Goal: Task Accomplishment & Management: Complete application form

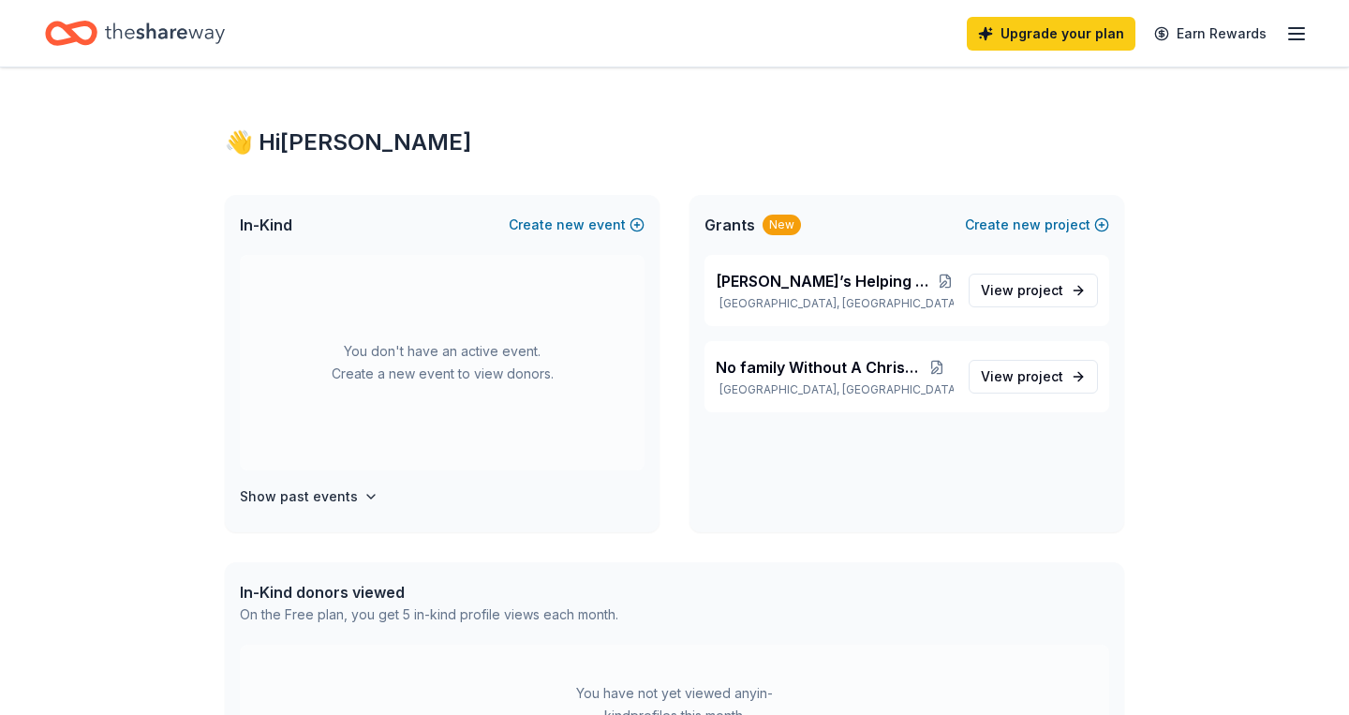
click at [1293, 34] on line "button" at bounding box center [1296, 34] width 15 height 0
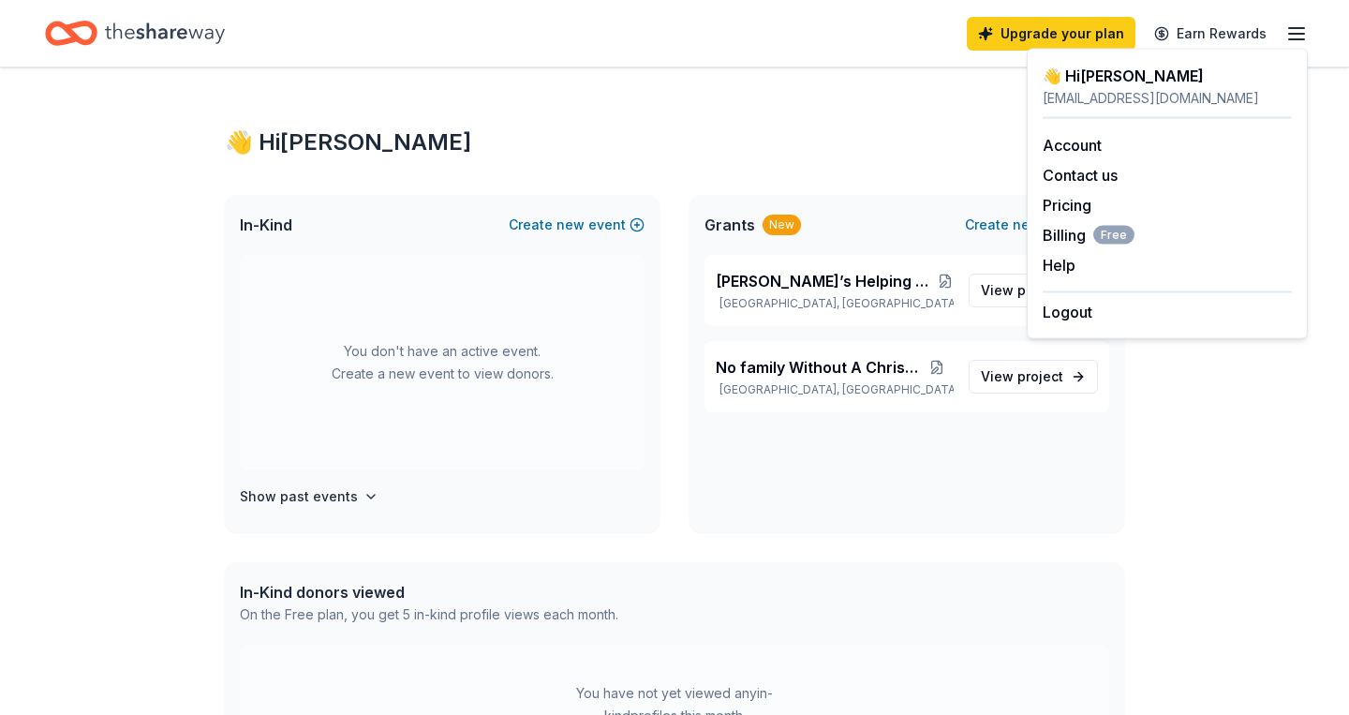
click at [933, 129] on div "👋 Hi Darnesha" at bounding box center [675, 142] width 900 height 30
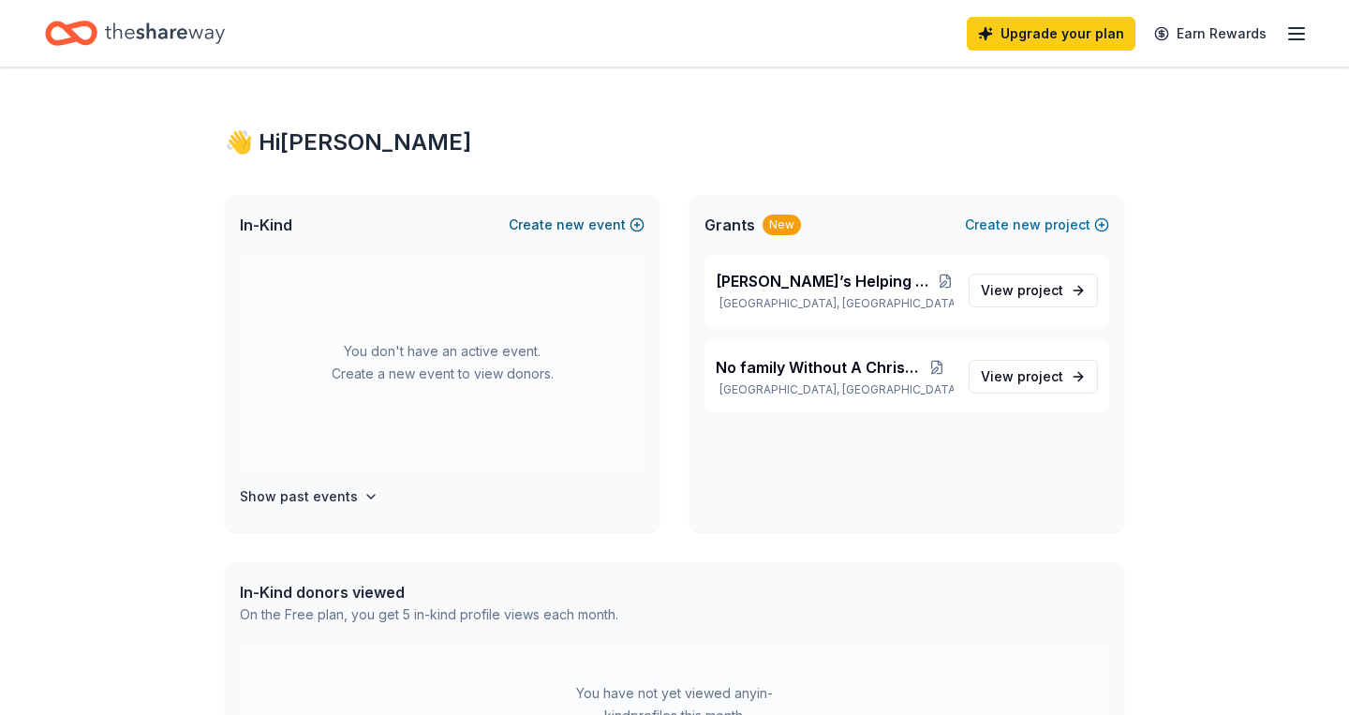
click at [595, 223] on button "Create new event" at bounding box center [577, 225] width 136 height 22
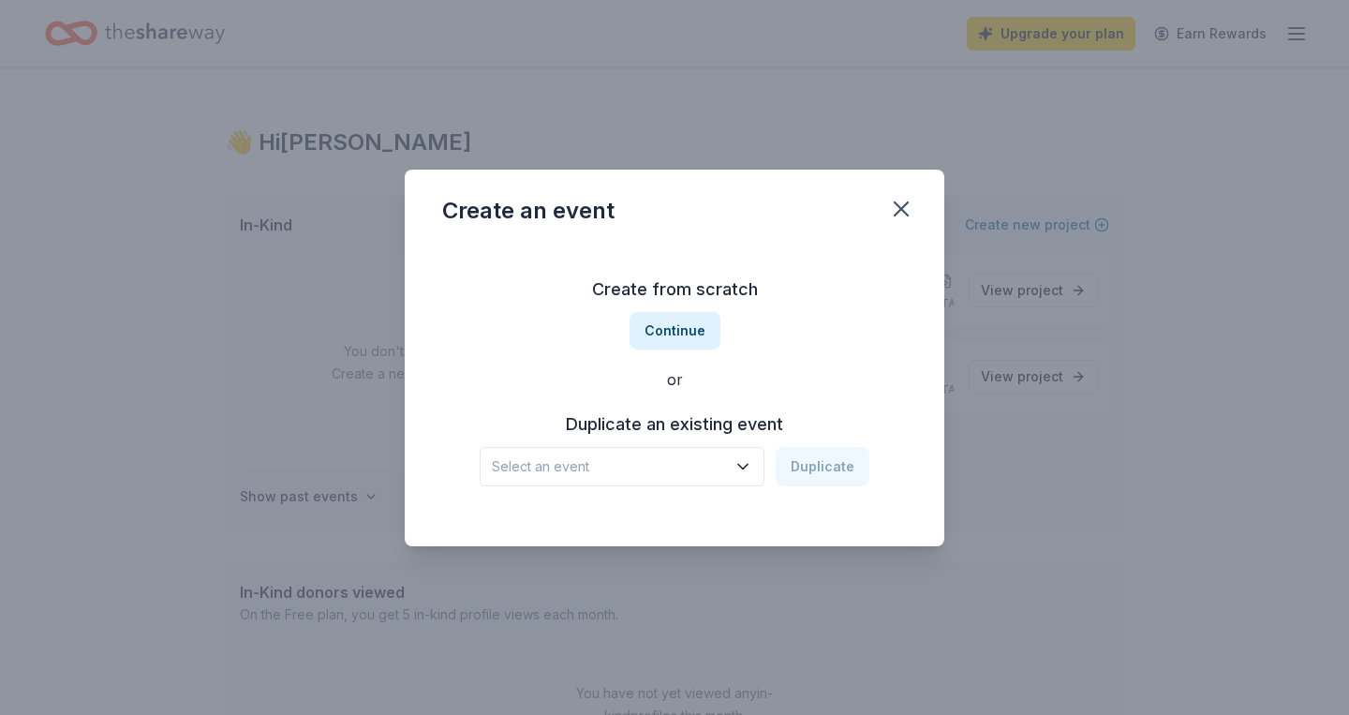
click at [743, 460] on icon "button" at bounding box center [743, 466] width 19 height 19
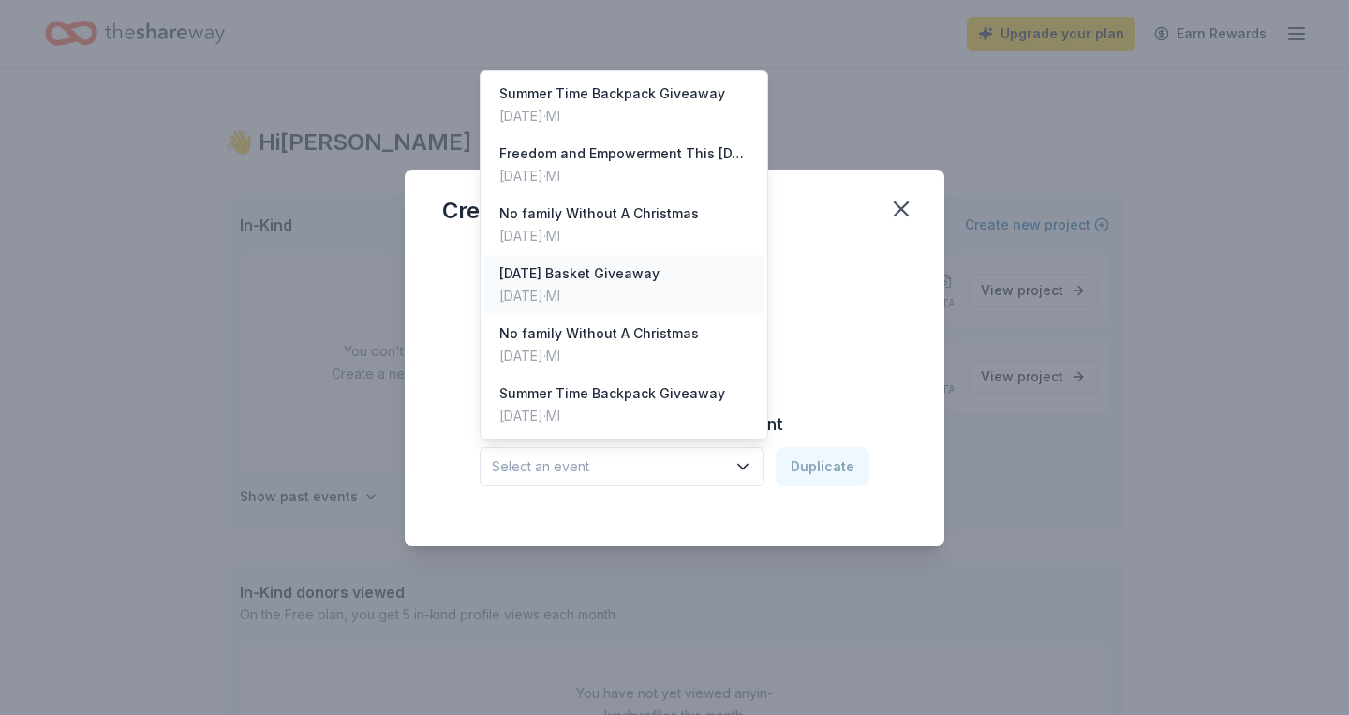
click at [660, 273] on div "[DATE] Basket Giveaway" at bounding box center [579, 273] width 160 height 22
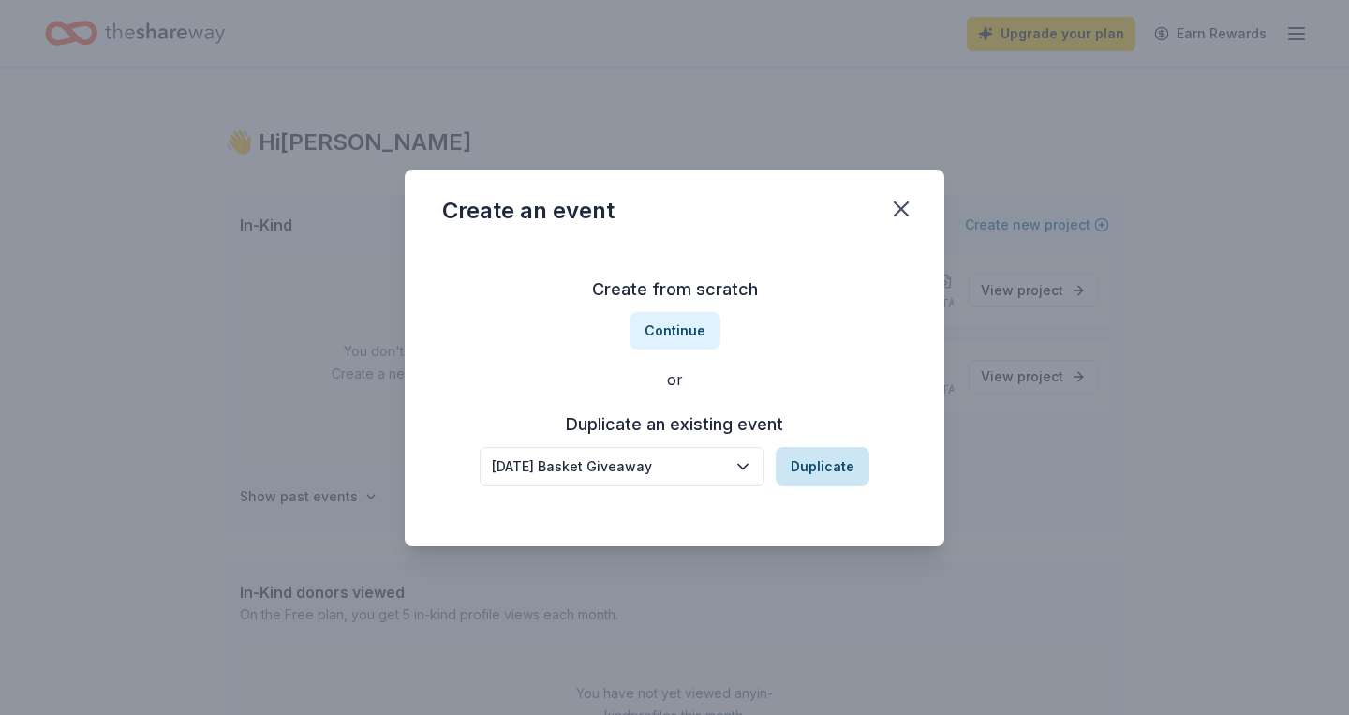
click at [828, 462] on button "Duplicate" at bounding box center [823, 466] width 94 height 39
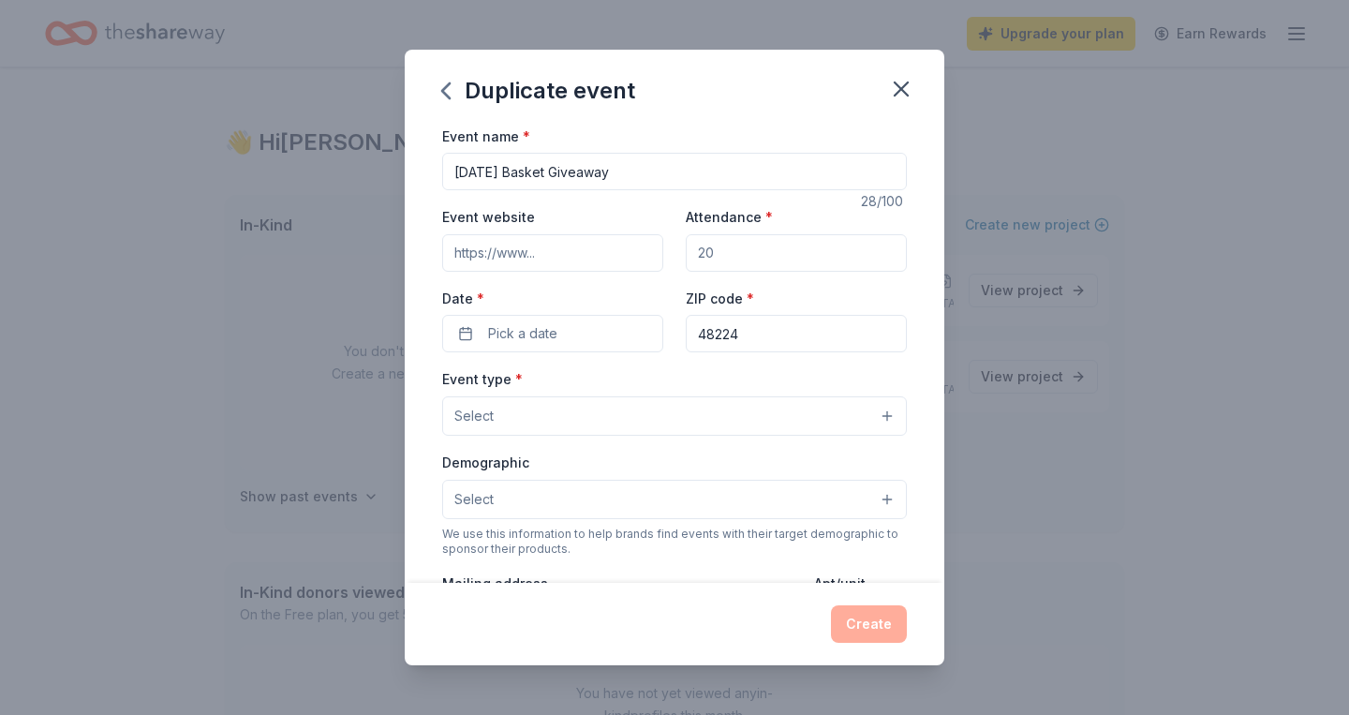
click at [598, 256] on input "Event website" at bounding box center [552, 252] width 221 height 37
click at [750, 260] on input "Attendance *" at bounding box center [796, 252] width 221 height 37
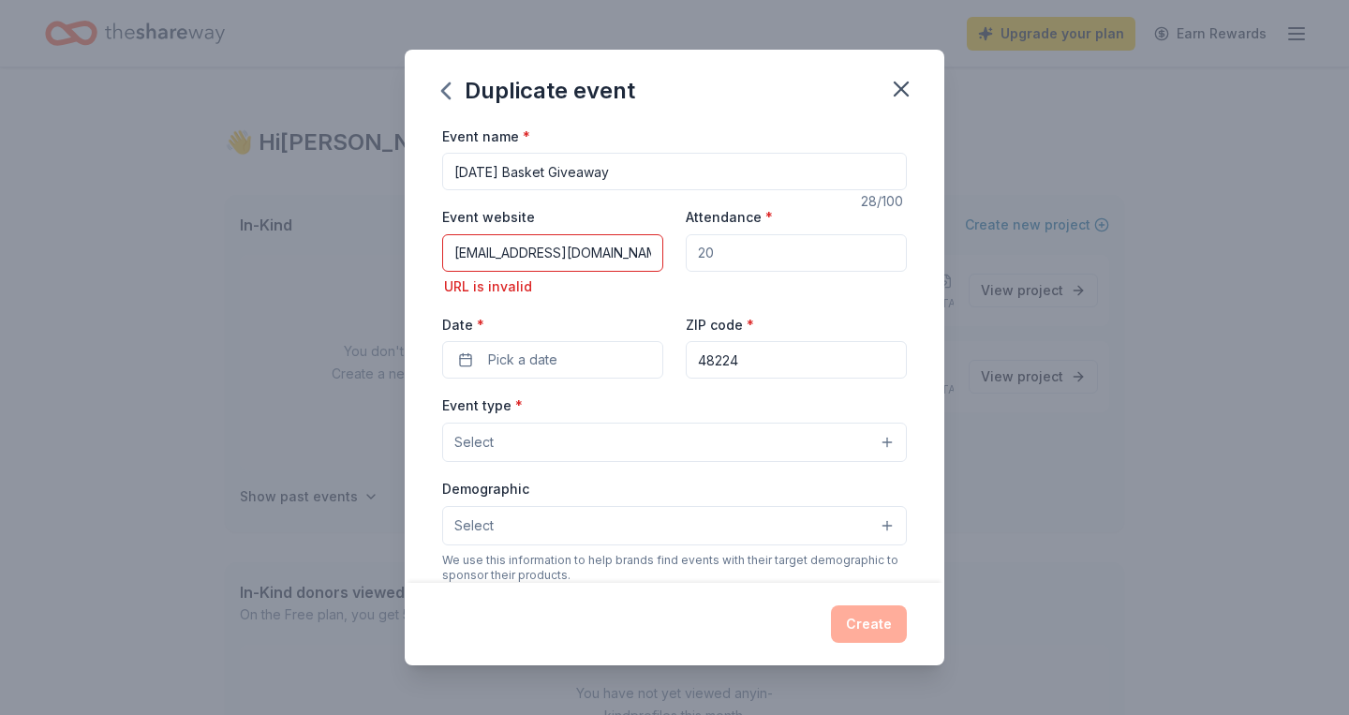
click at [656, 251] on input "www.aliciashelpinghand@gmail.com" at bounding box center [552, 252] width 221 height 37
type input "www.aliciashelpinghand.com"
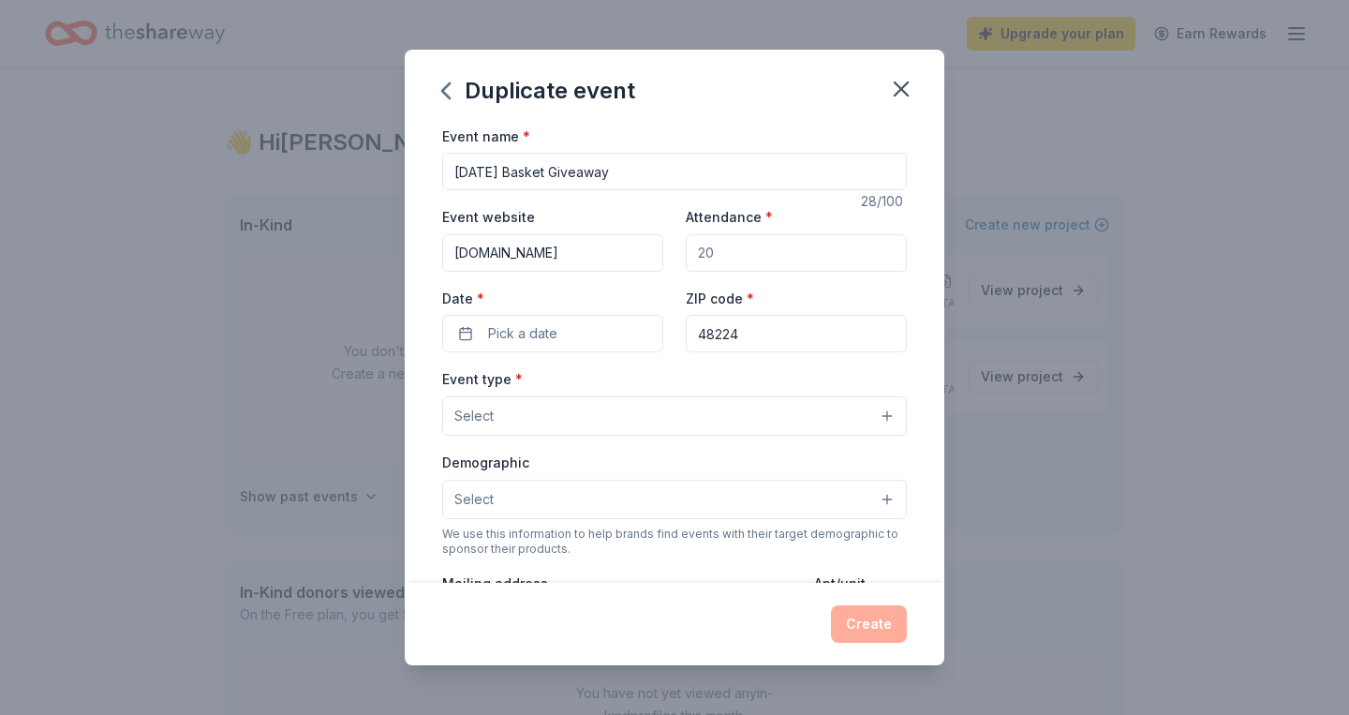
click at [775, 256] on input "Attendance *" at bounding box center [796, 252] width 221 height 37
type input "300"
click at [574, 327] on button "Pick a date" at bounding box center [552, 333] width 221 height 37
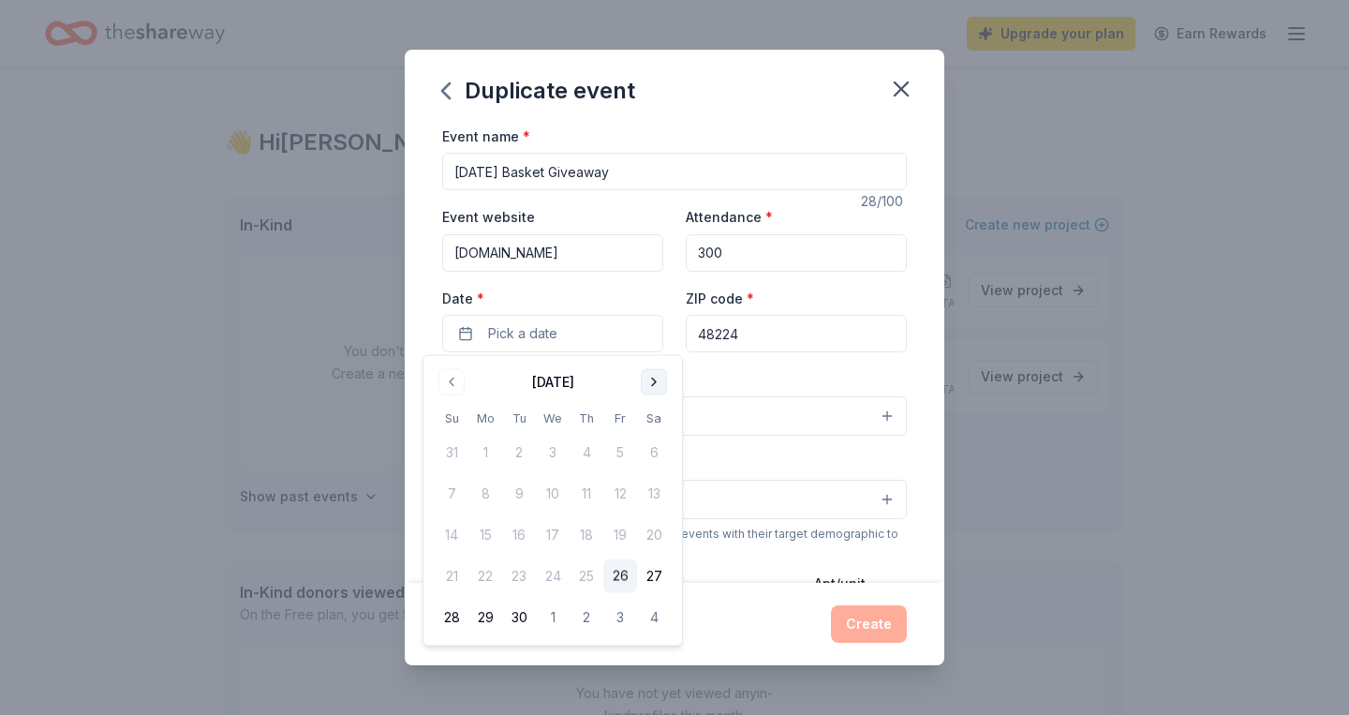
click at [651, 387] on button "Go to next month" at bounding box center [654, 382] width 26 height 26
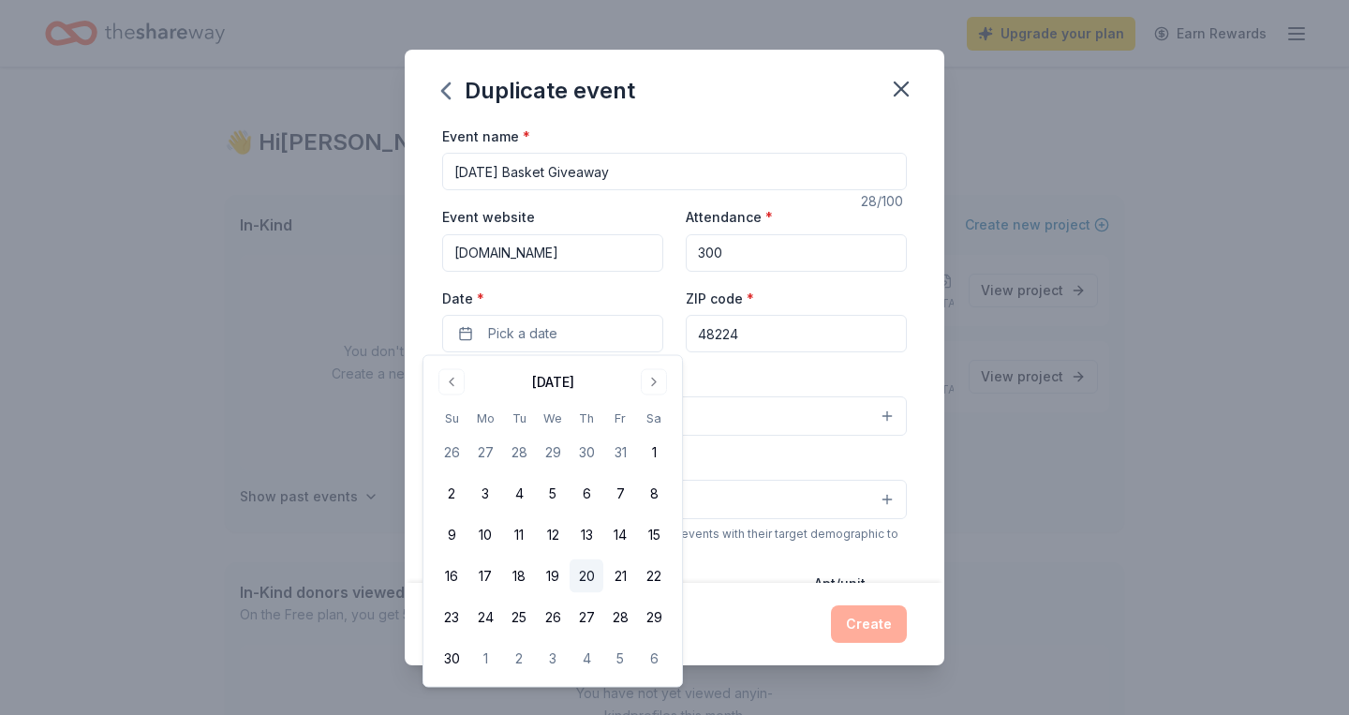
click at [591, 581] on button "20" at bounding box center [587, 576] width 34 height 34
click at [755, 370] on div "Event type * Select" at bounding box center [674, 401] width 465 height 68
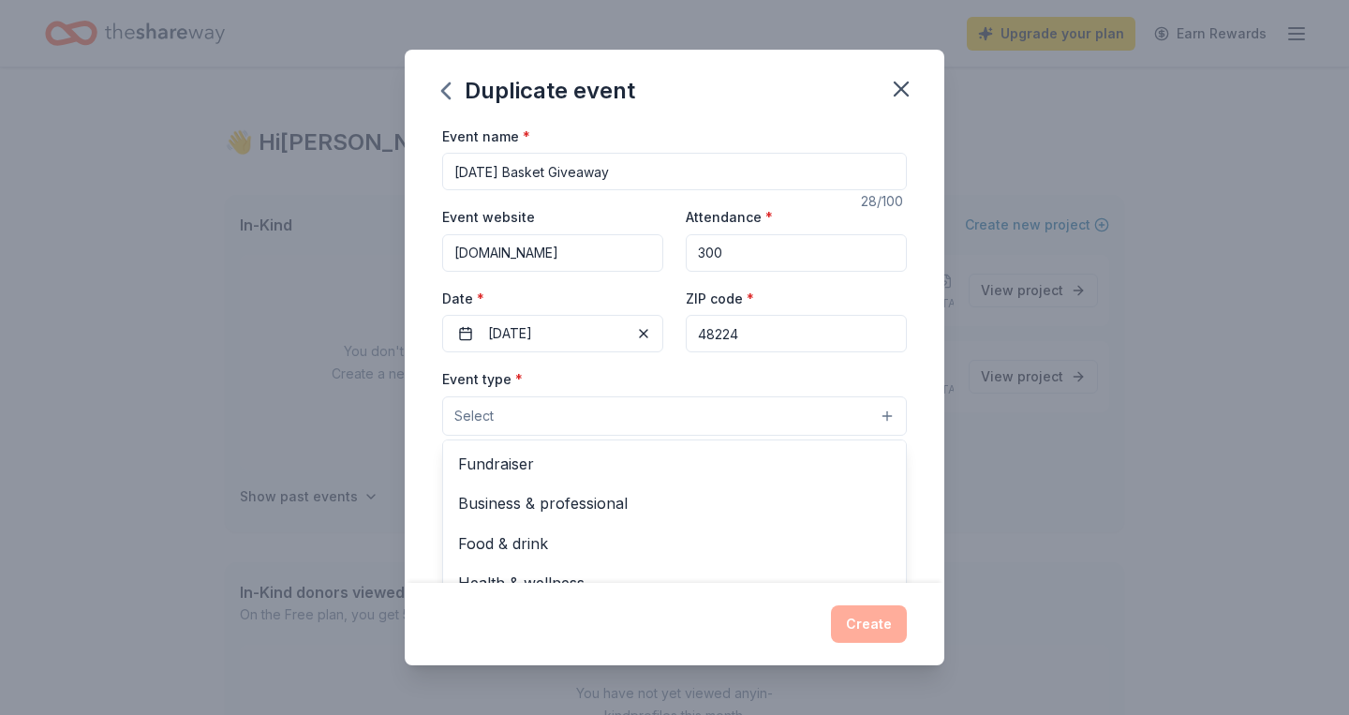
click at [644, 412] on button "Select" at bounding box center [674, 415] width 465 height 39
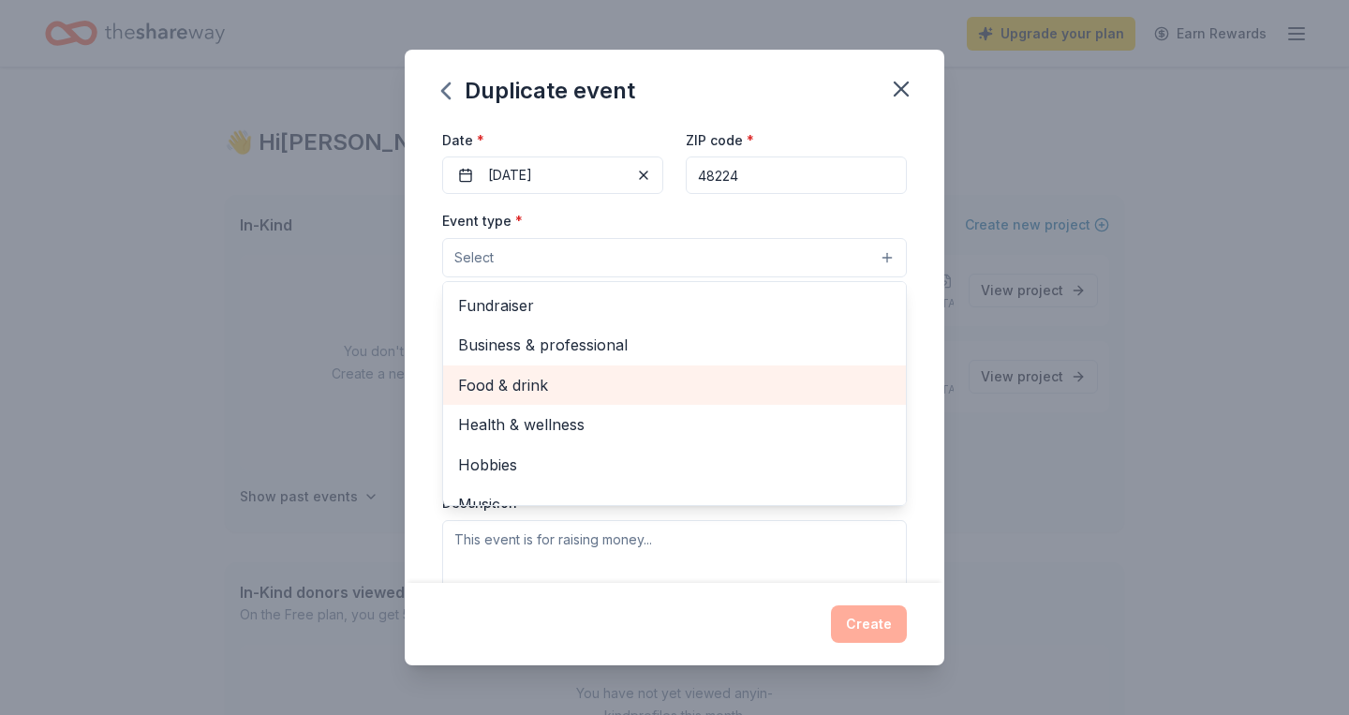
click at [551, 384] on span "Food & drink" at bounding box center [674, 385] width 433 height 24
click at [579, 386] on span "Health & wellness" at bounding box center [674, 387] width 433 height 24
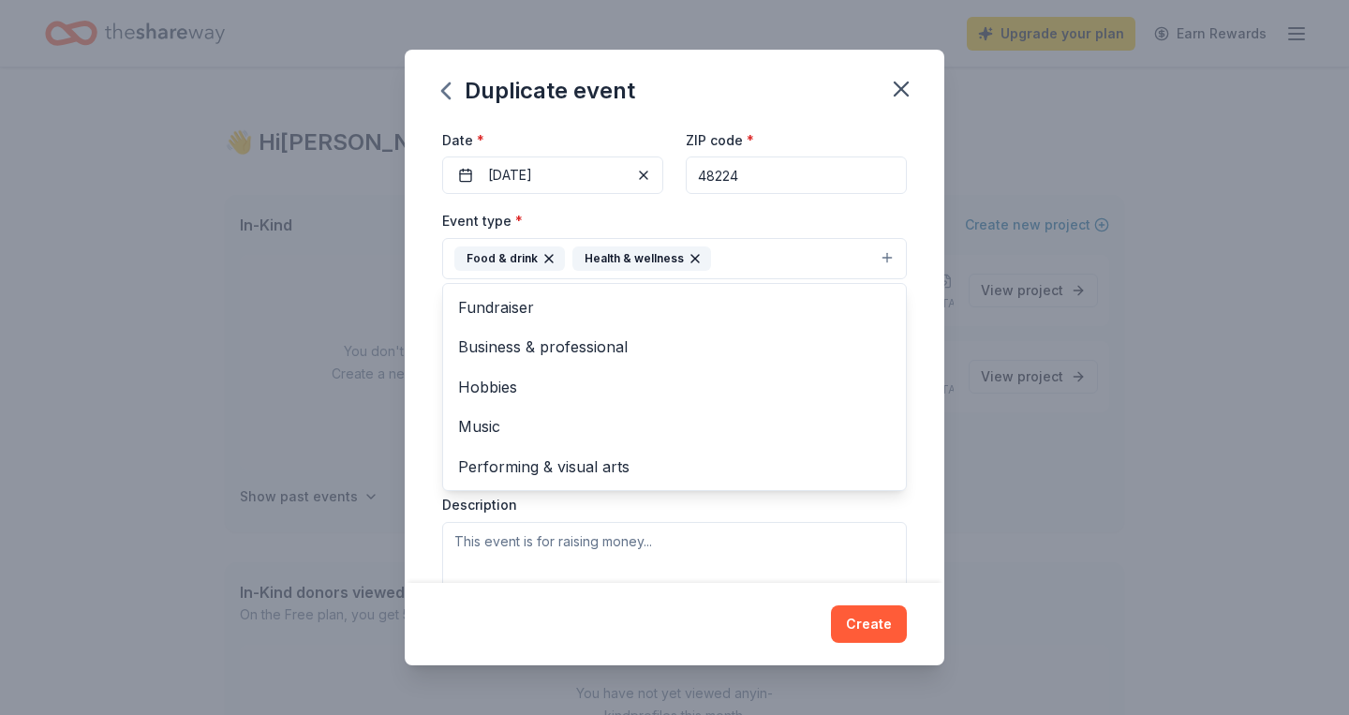
click at [835, 215] on div "Event type * Food & drink Health & wellness Fundraiser Business & professional …" at bounding box center [674, 244] width 465 height 70
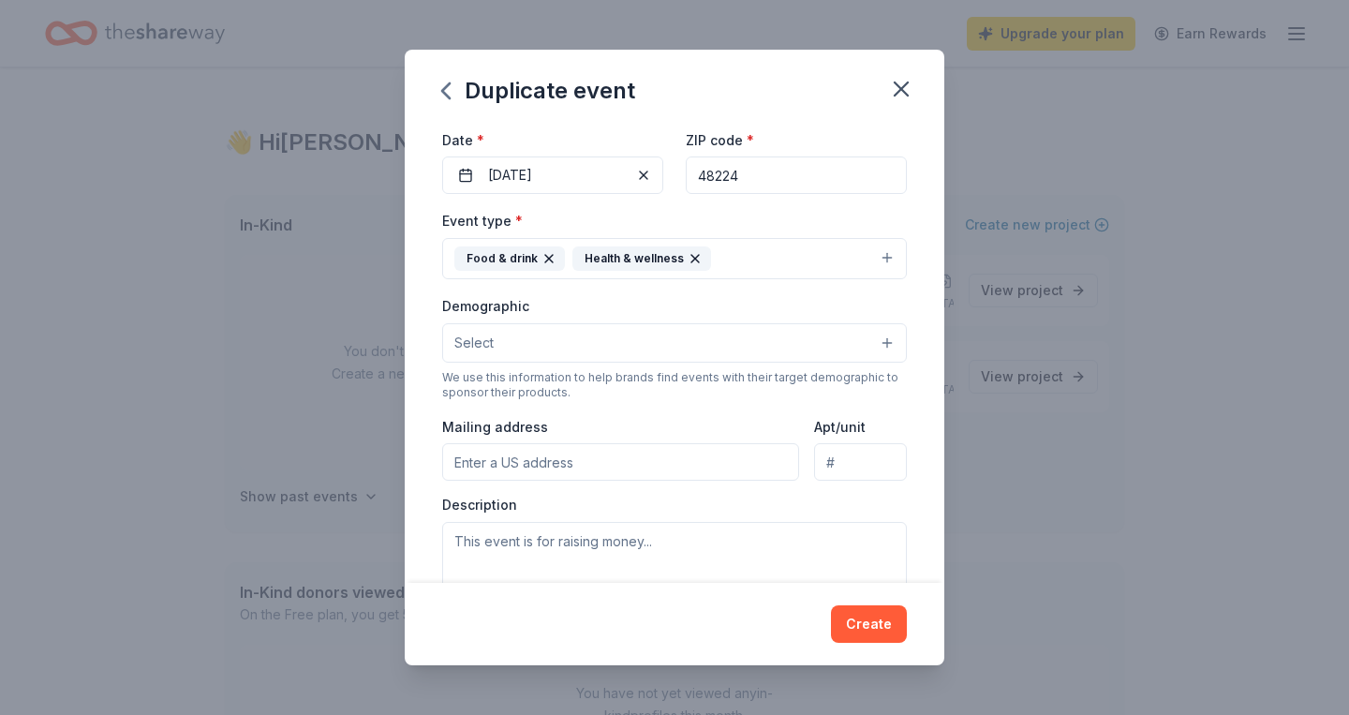
click at [648, 336] on button "Select" at bounding box center [674, 342] width 465 height 39
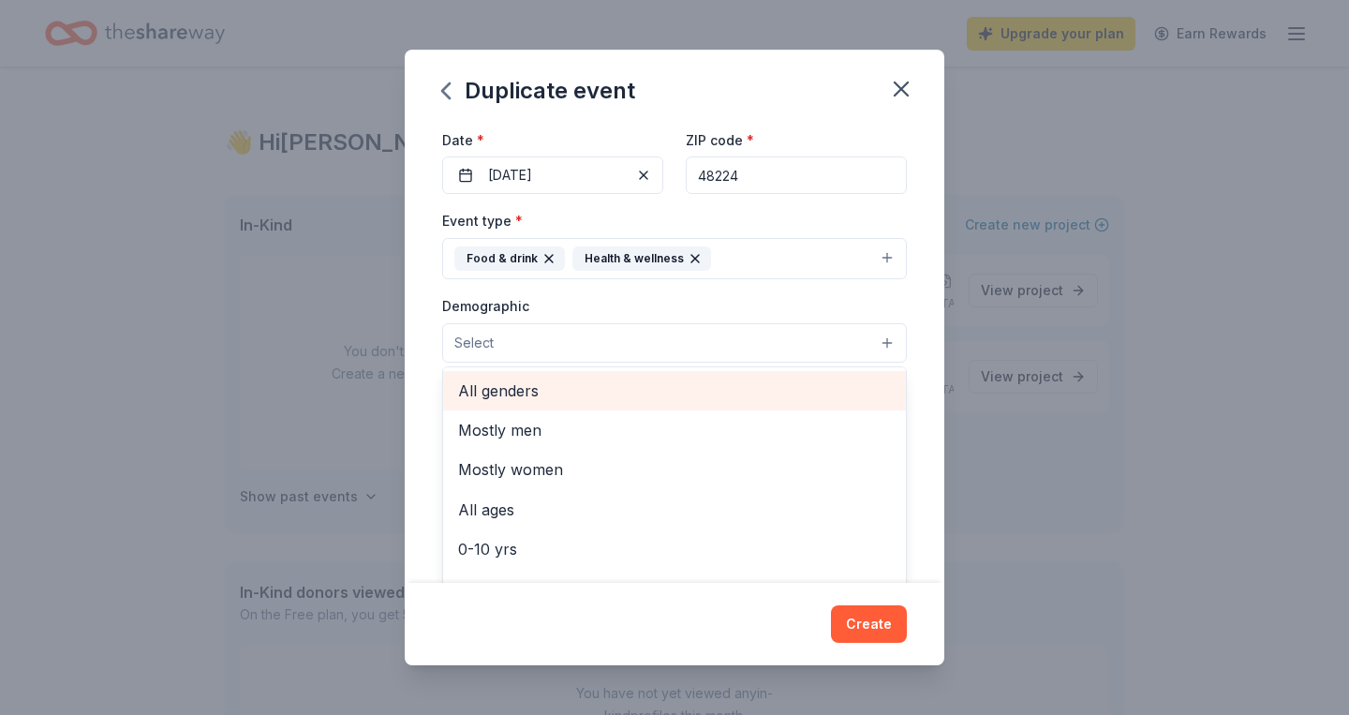
click at [572, 398] on span "All genders" at bounding box center [674, 391] width 433 height 24
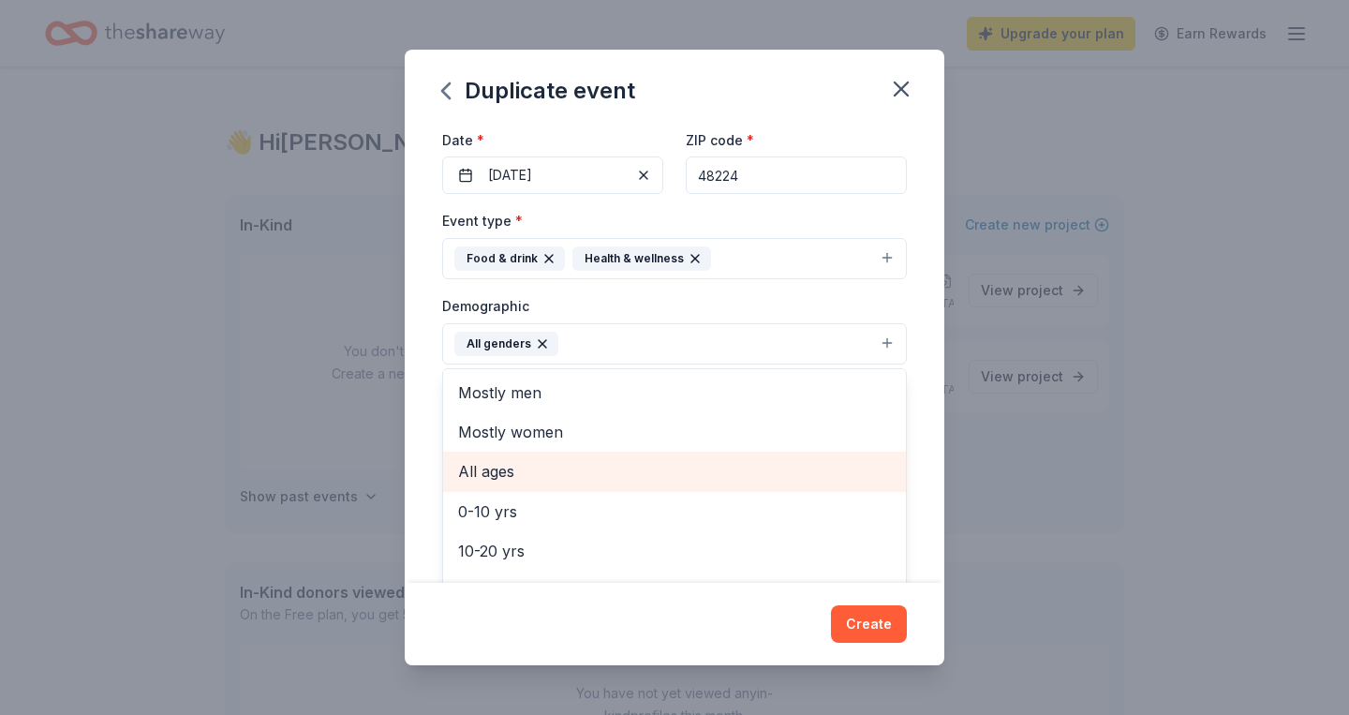
click at [534, 465] on span "All ages" at bounding box center [674, 471] width 433 height 24
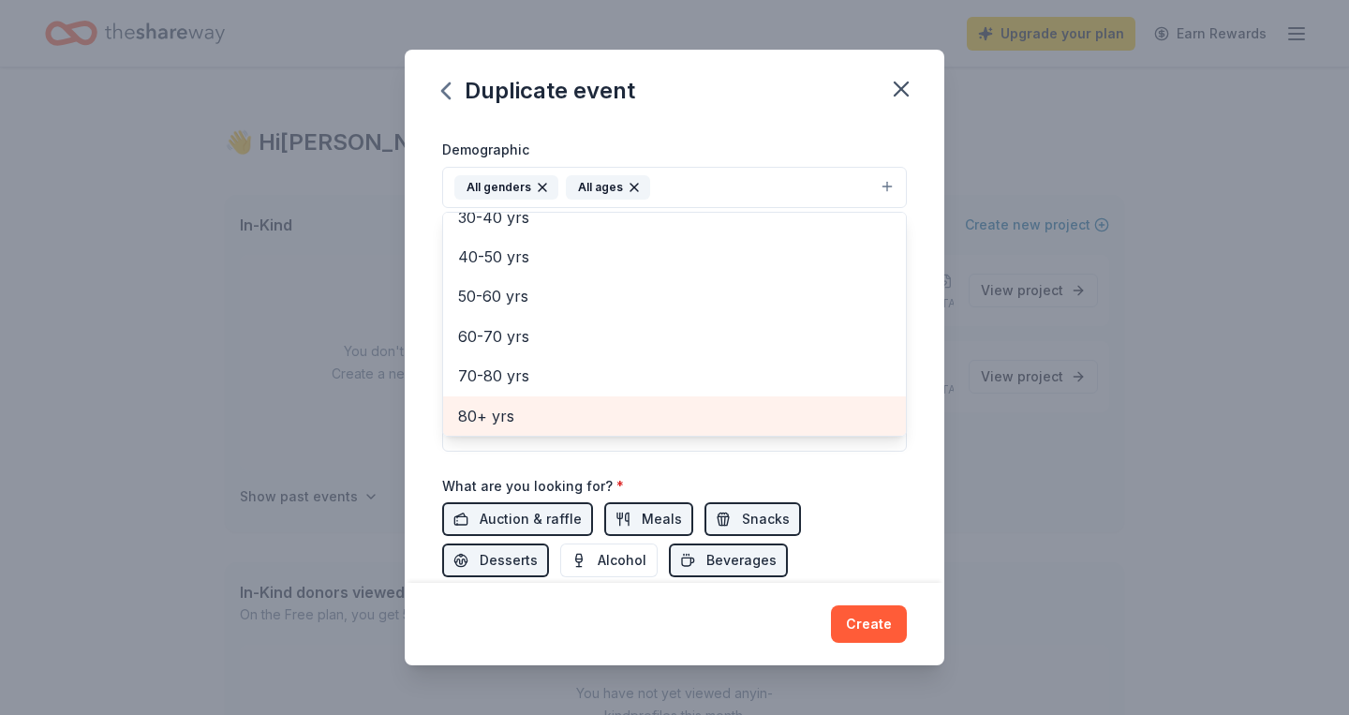
scroll to position [330, 0]
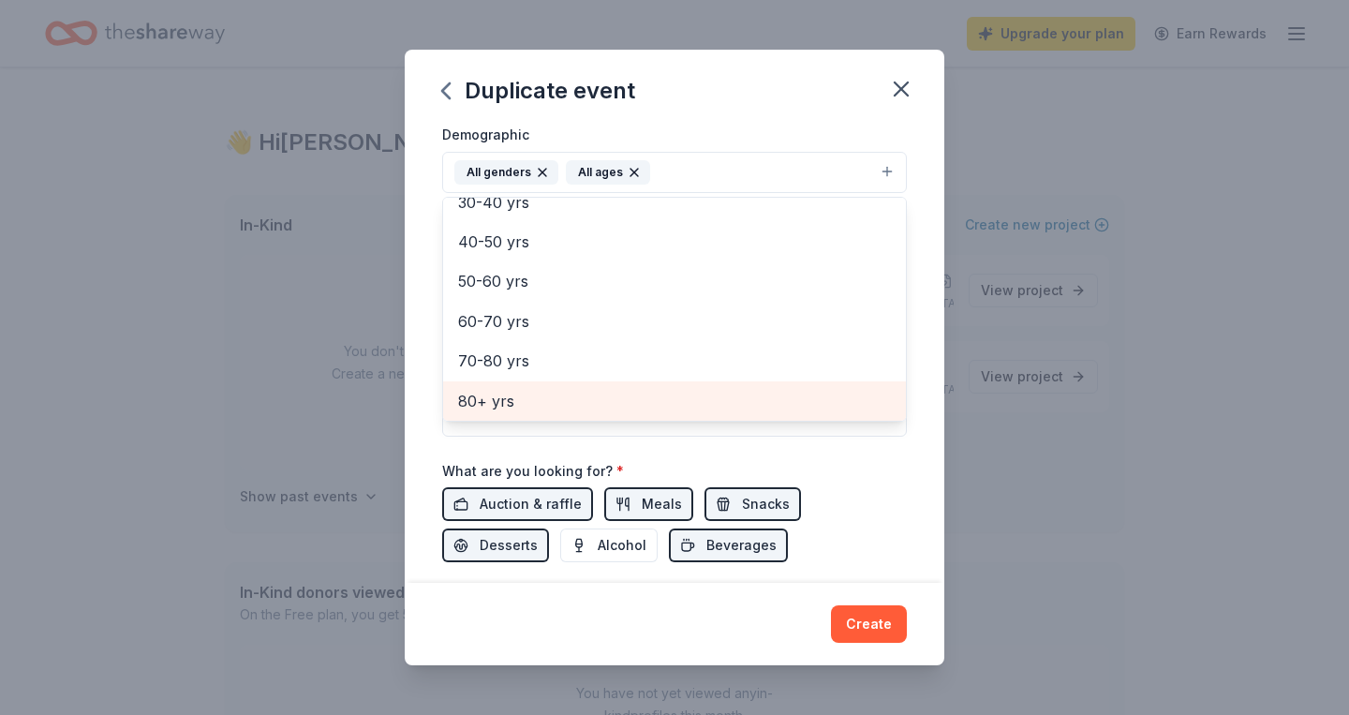
click at [660, 438] on div "Event name * Thanksgiving Basket Giveaway 28 /100 Event website www.aliciashelp…" at bounding box center [674, 230] width 465 height 870
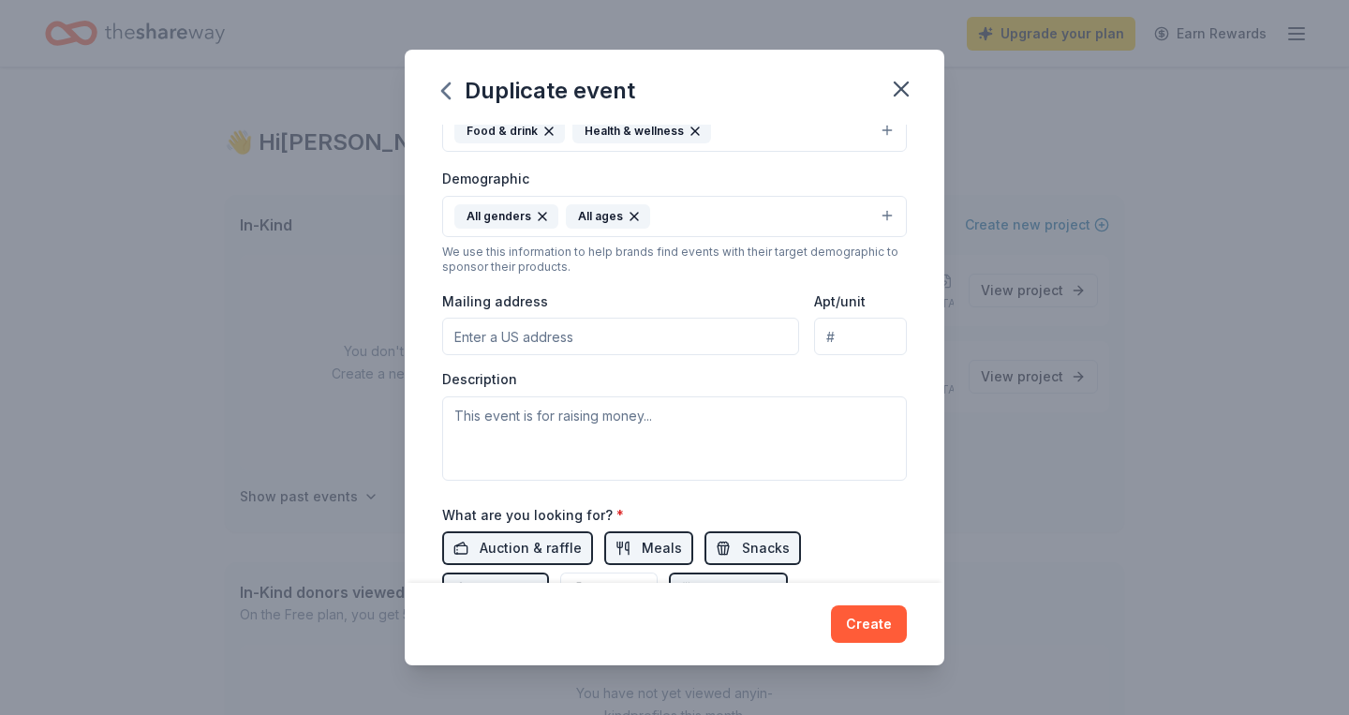
scroll to position [254, 0]
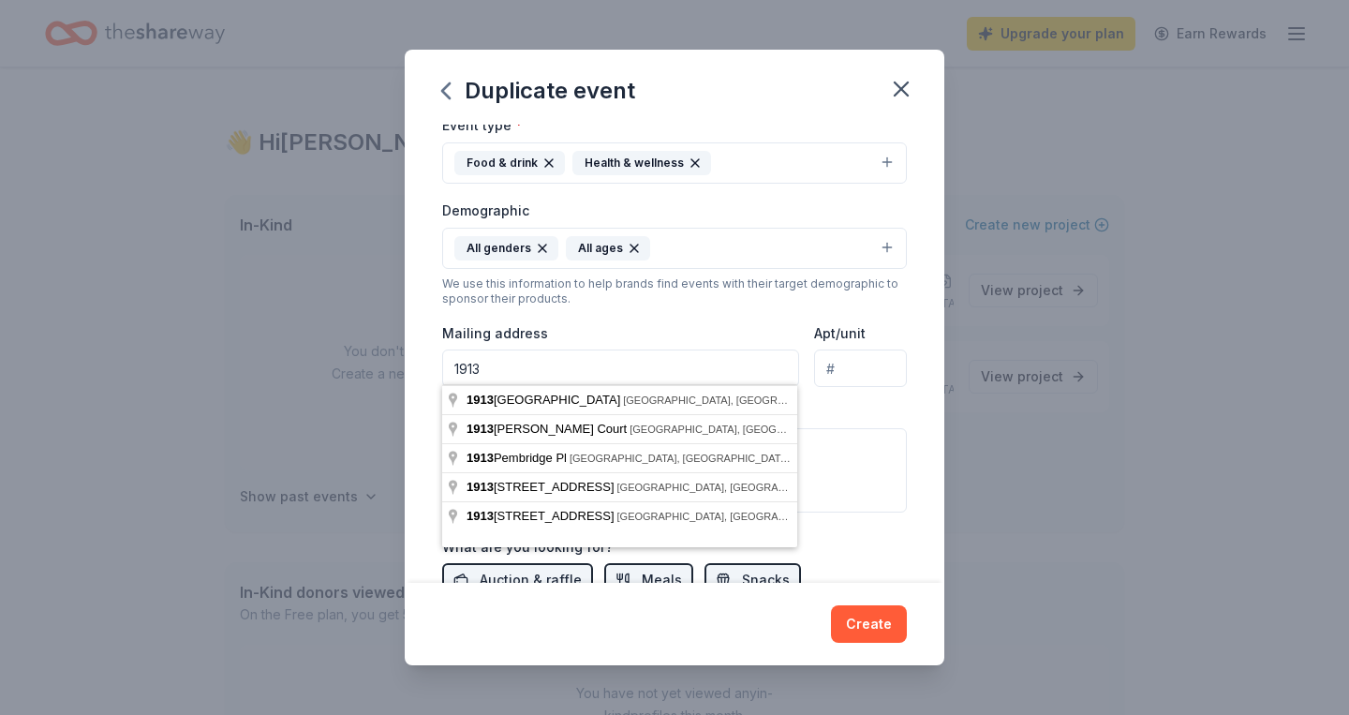
type input "19131 San Juan"
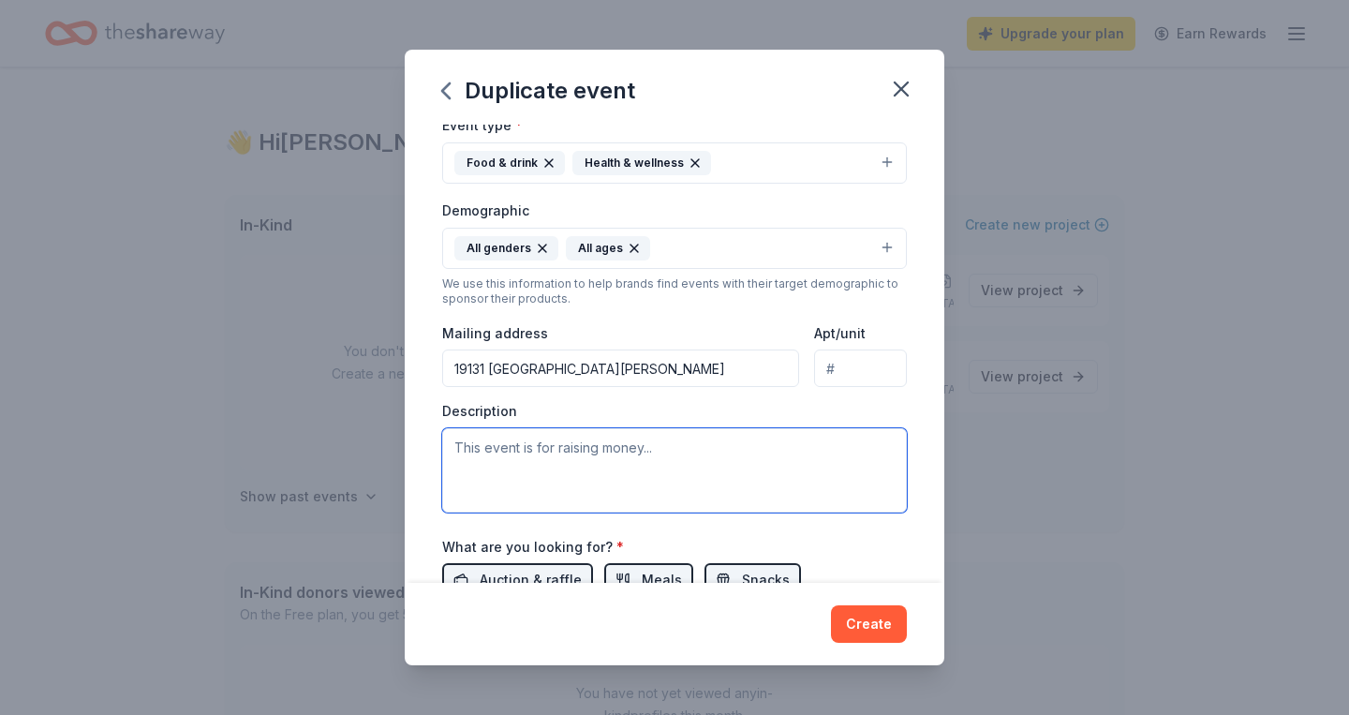
click at [580, 454] on textarea at bounding box center [674, 470] width 465 height 84
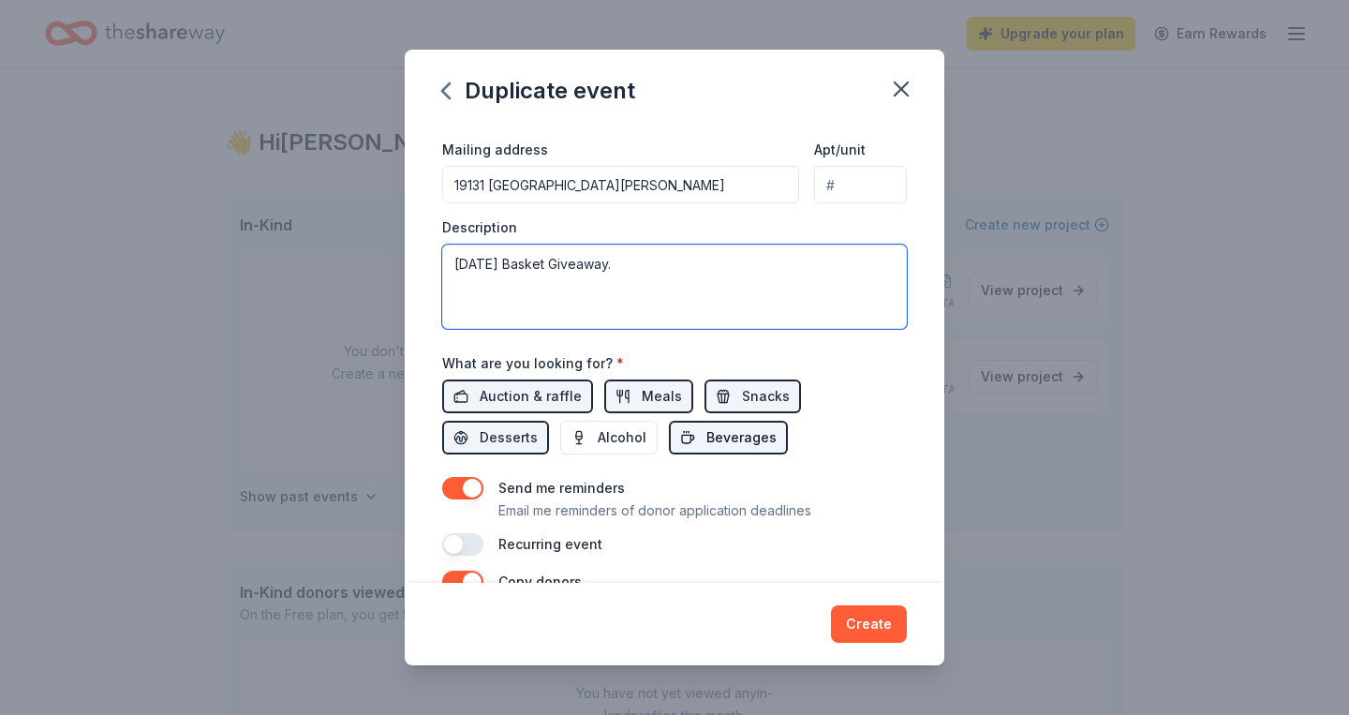
scroll to position [444, 0]
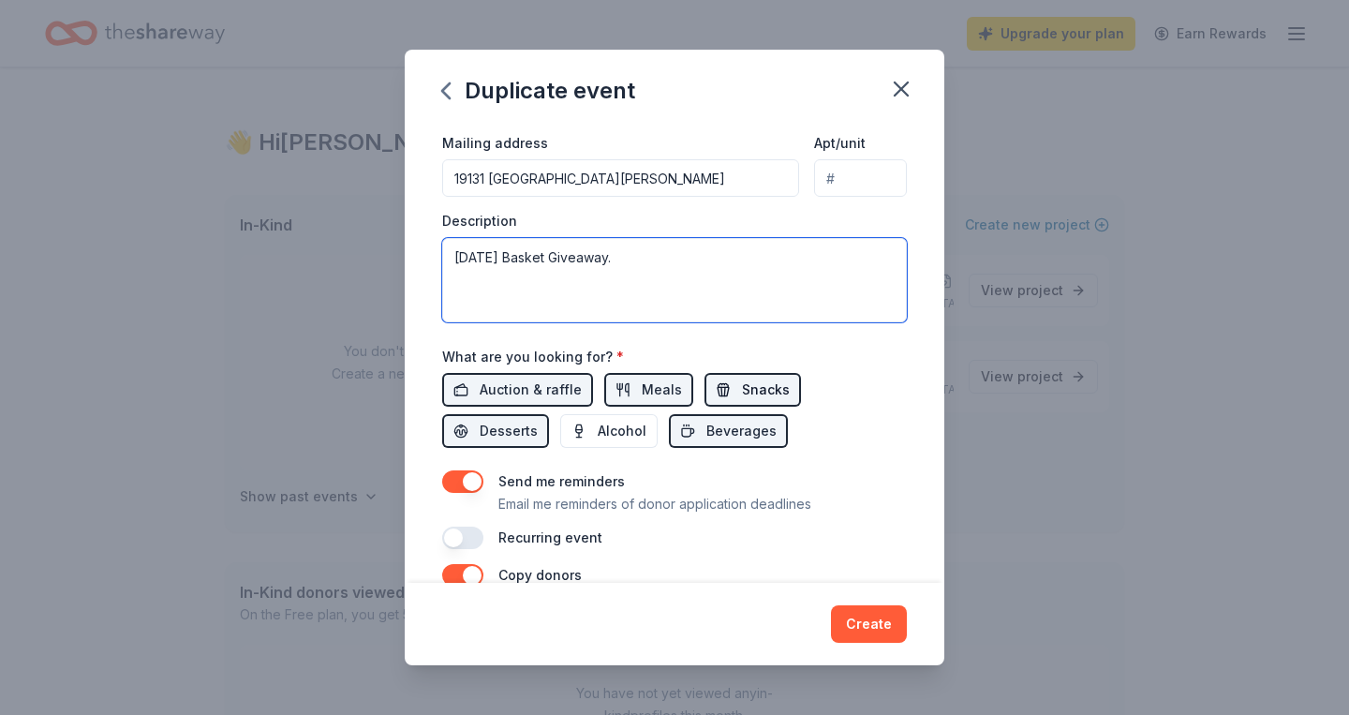
type textarea "[DATE] Basket Giveaway."
click at [745, 388] on span "Snacks" at bounding box center [766, 390] width 48 height 22
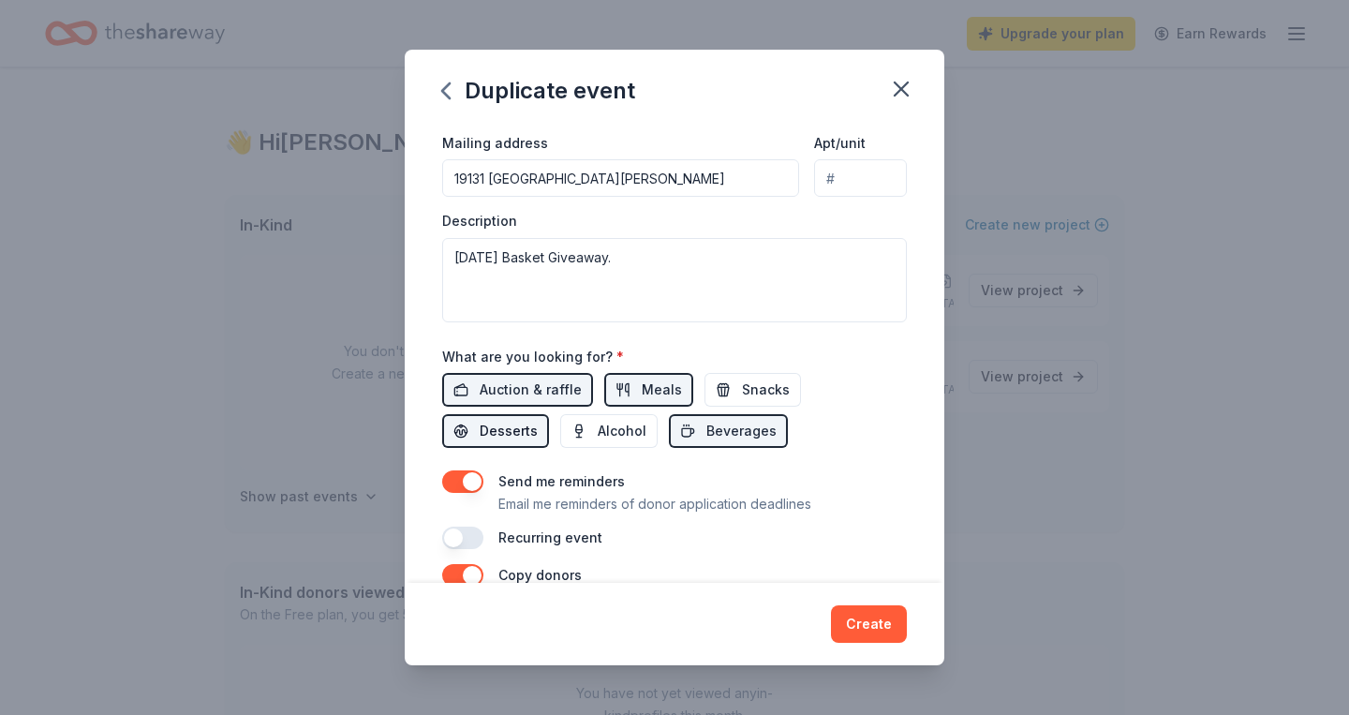
click at [538, 420] on span "Desserts" at bounding box center [509, 431] width 58 height 22
click at [707, 424] on span "Beverages" at bounding box center [742, 431] width 70 height 22
click at [648, 385] on span "Meals" at bounding box center [662, 390] width 40 height 22
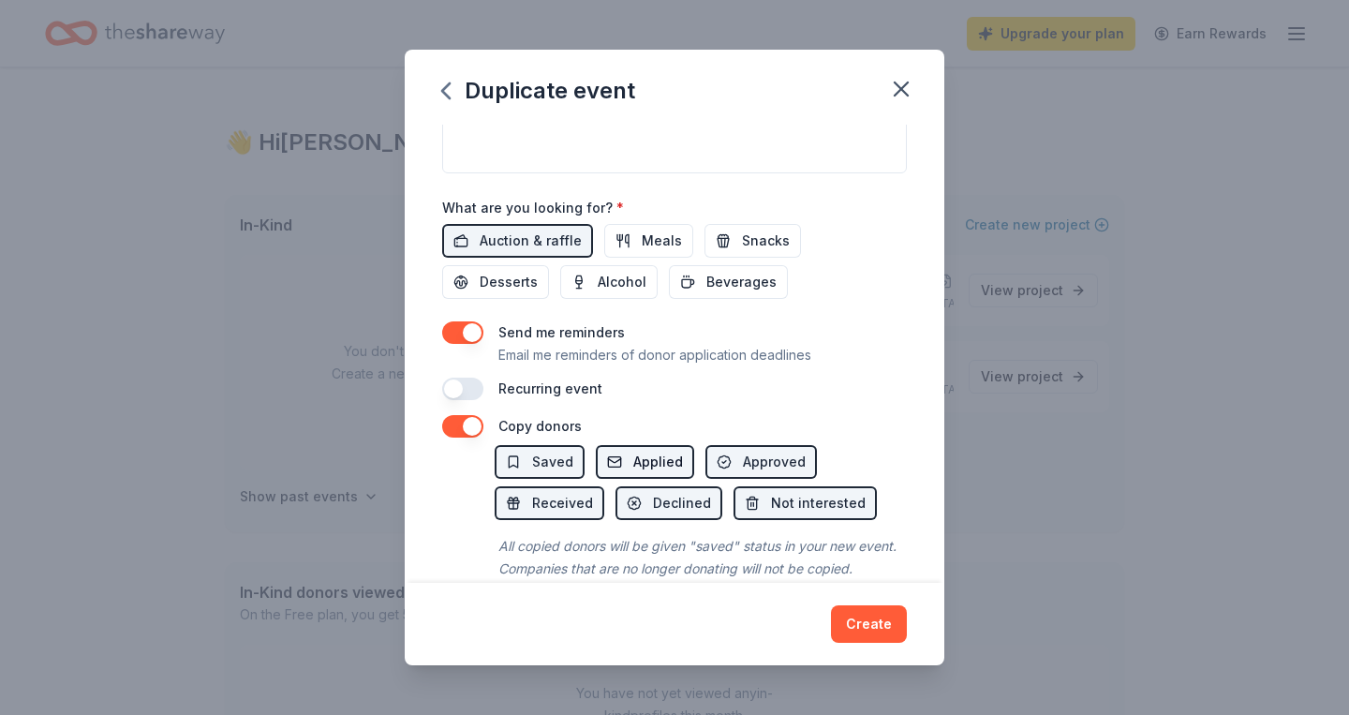
scroll to position [595, 0]
click at [469, 388] on button "button" at bounding box center [462, 387] width 41 height 22
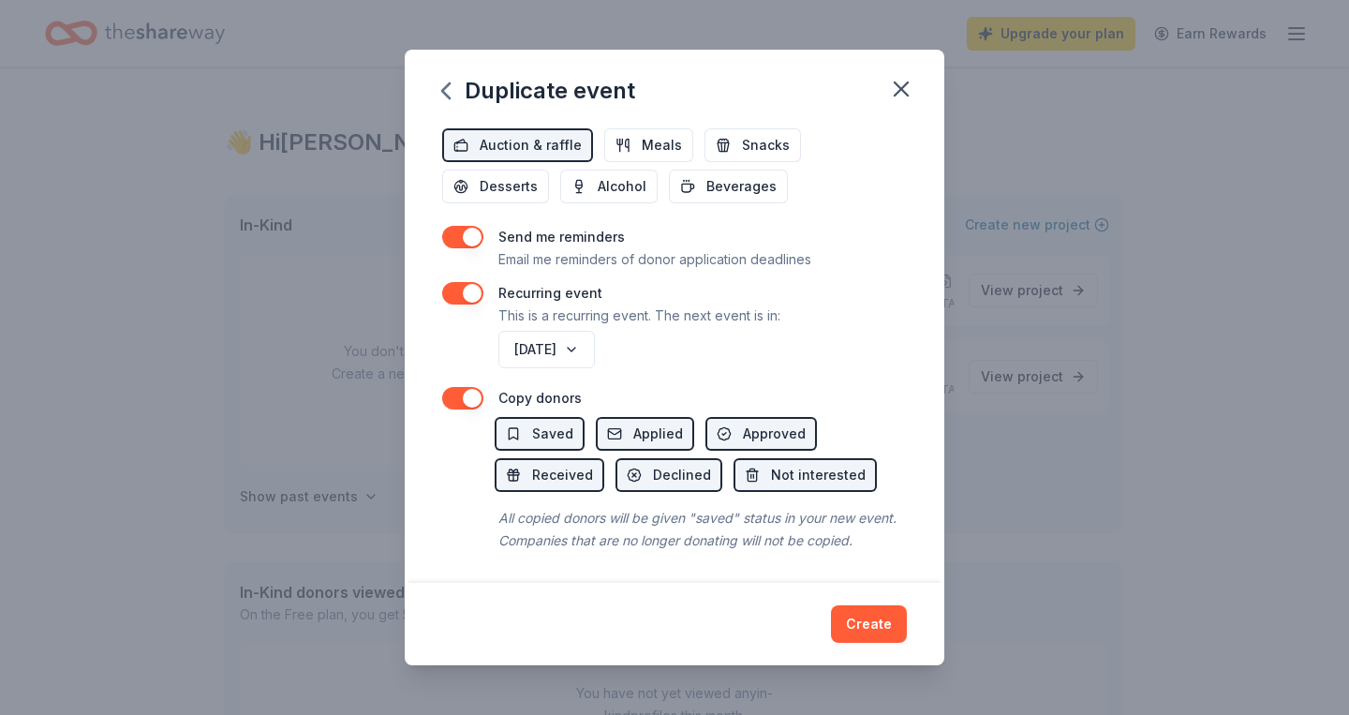
scroll to position [687, 0]
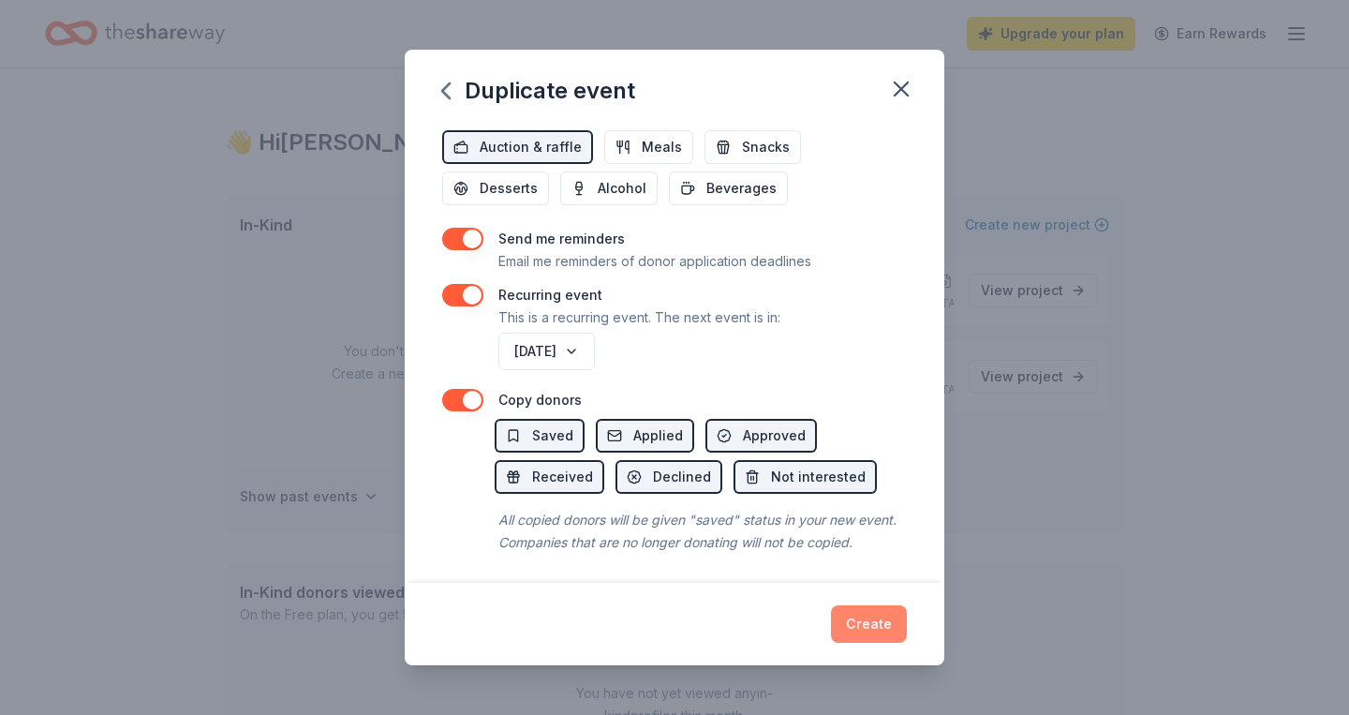
click at [879, 620] on button "Create" at bounding box center [869, 623] width 76 height 37
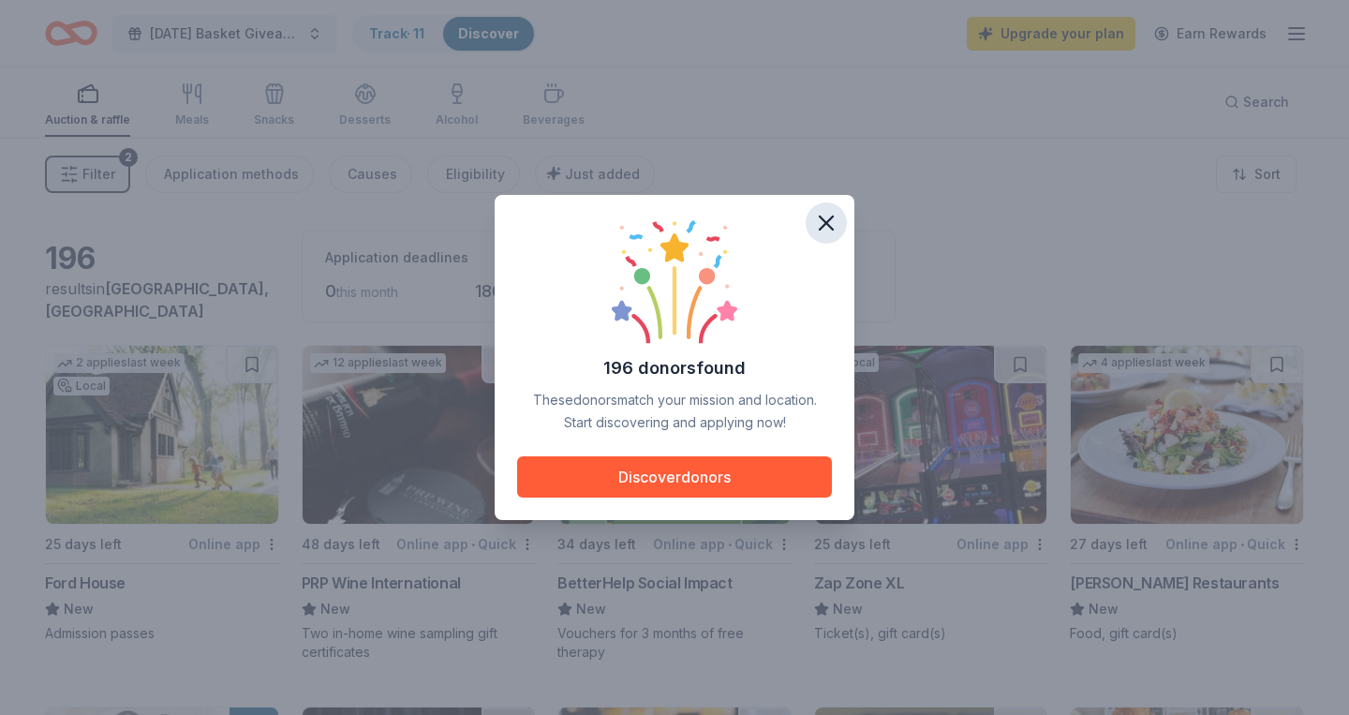
click at [826, 232] on icon "button" at bounding box center [826, 223] width 26 height 26
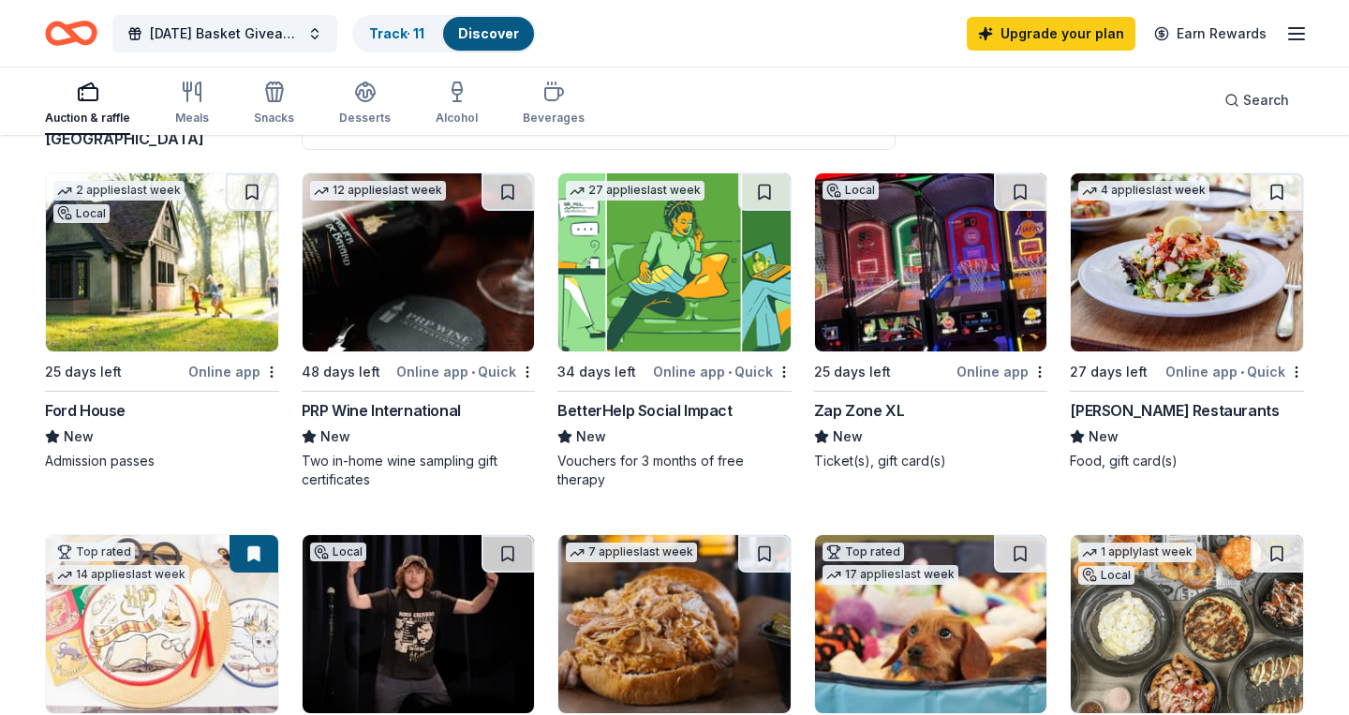
scroll to position [174, 0]
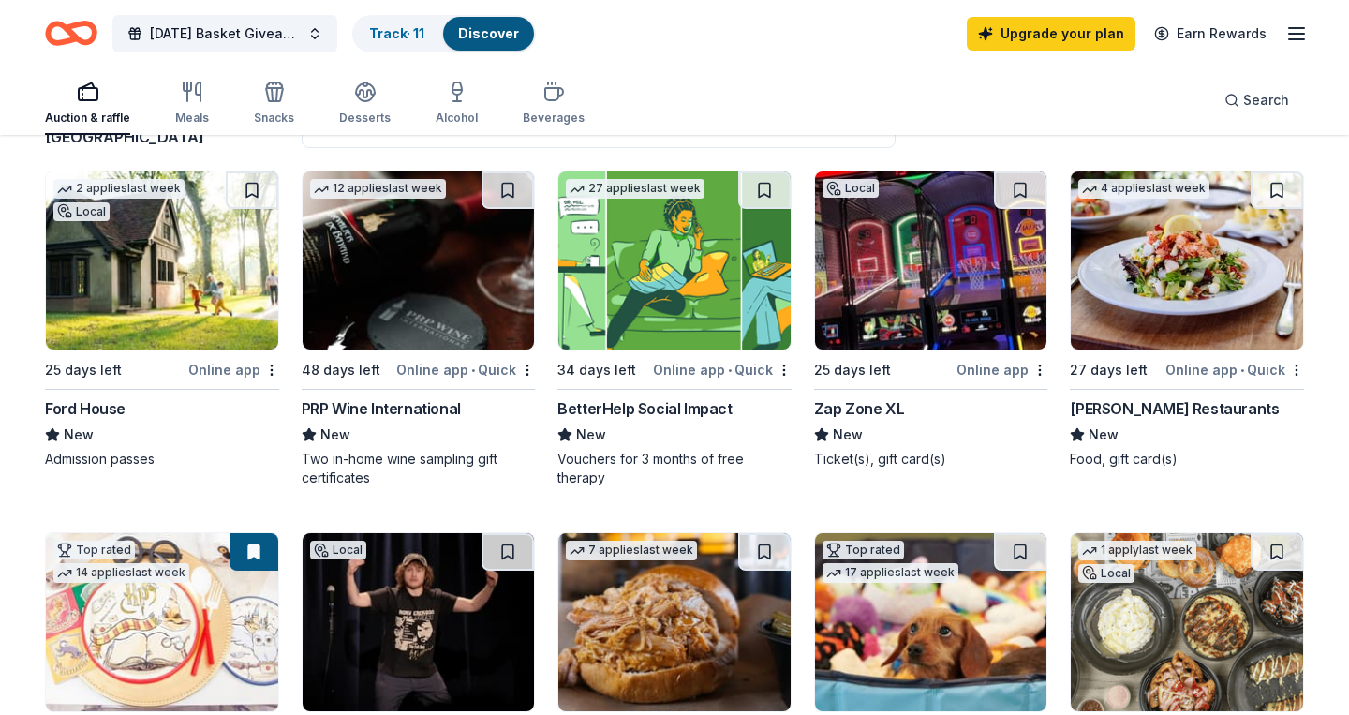
click at [871, 365] on div "25 days left" at bounding box center [852, 370] width 77 height 22
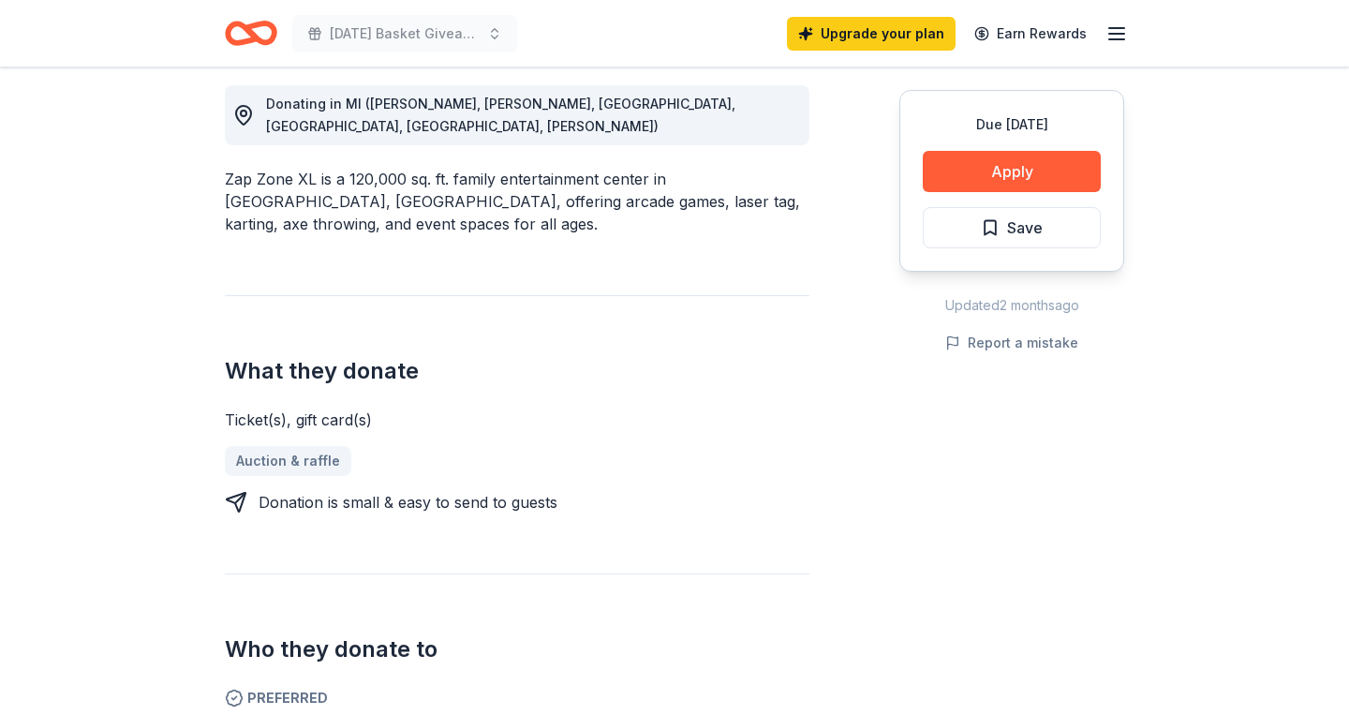
scroll to position [529, 0]
click at [1042, 180] on button "Apply" at bounding box center [1012, 171] width 178 height 41
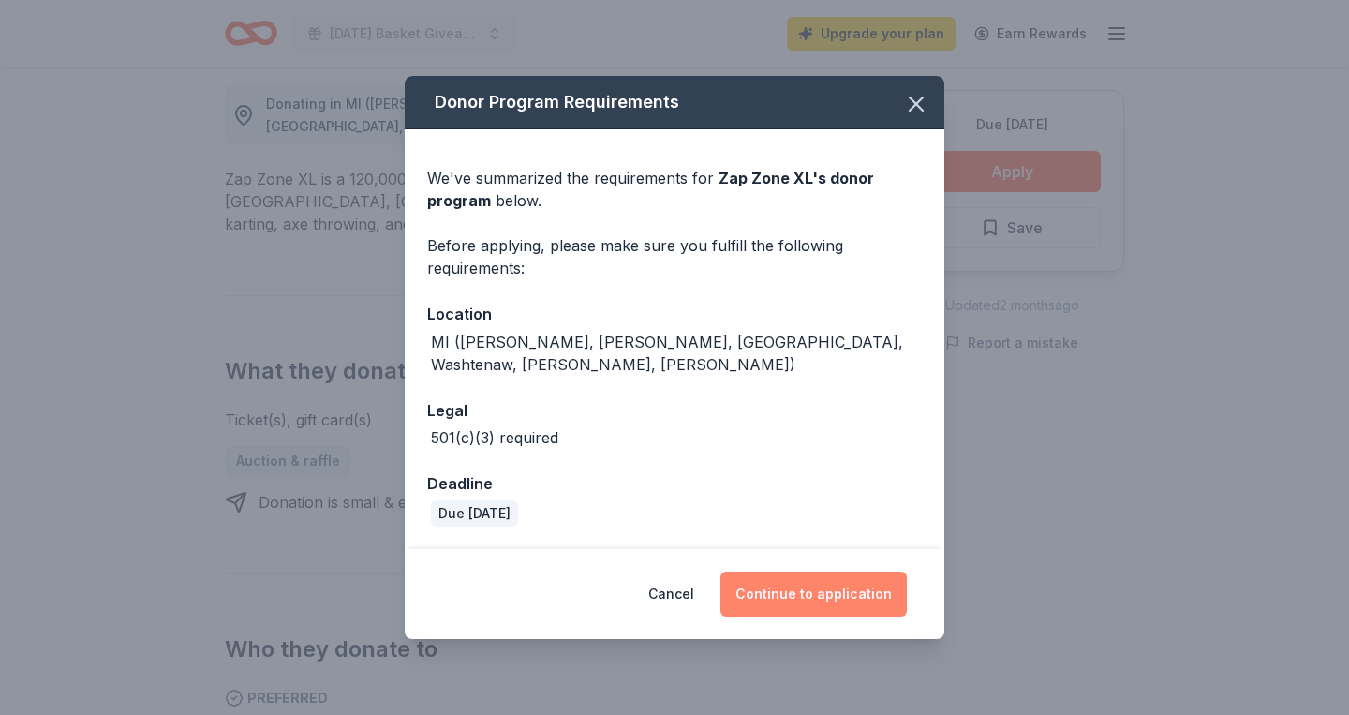
click at [848, 590] on button "Continue to application" at bounding box center [814, 594] width 186 height 45
